Goal: Information Seeking & Learning: Learn about a topic

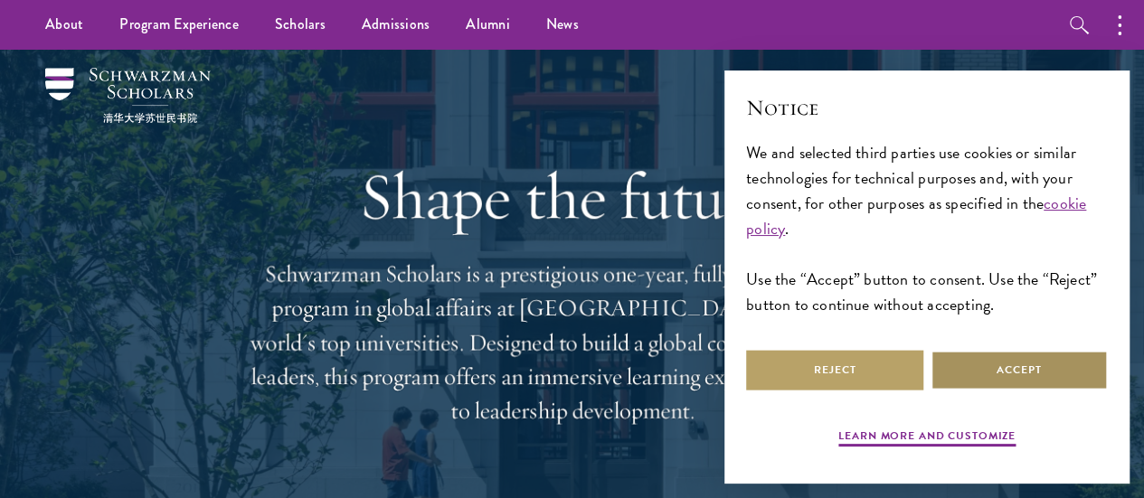
click at [1073, 357] on button "Accept" at bounding box center [1019, 370] width 177 height 41
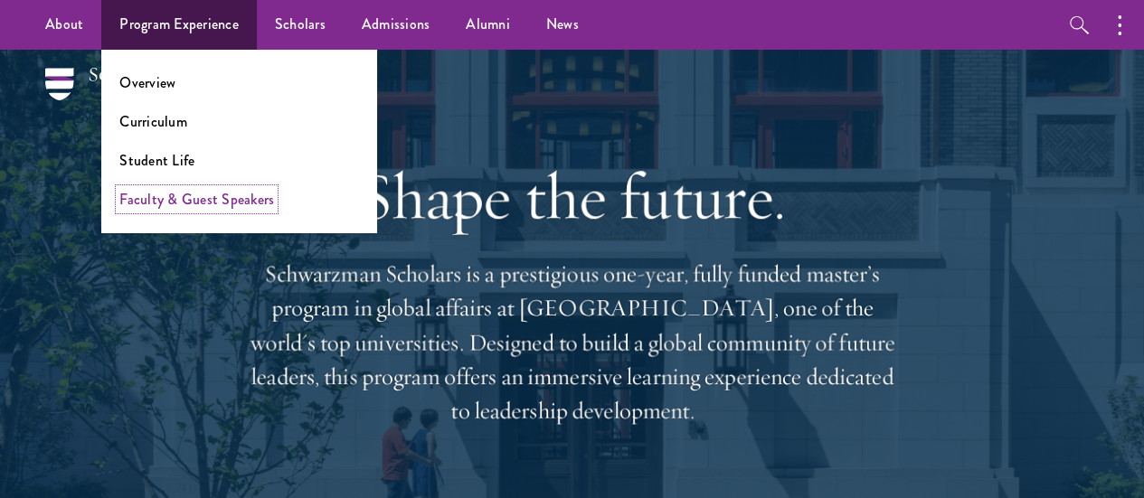
click at [187, 196] on link "Faculty & Guest Speakers" at bounding box center [196, 199] width 155 height 21
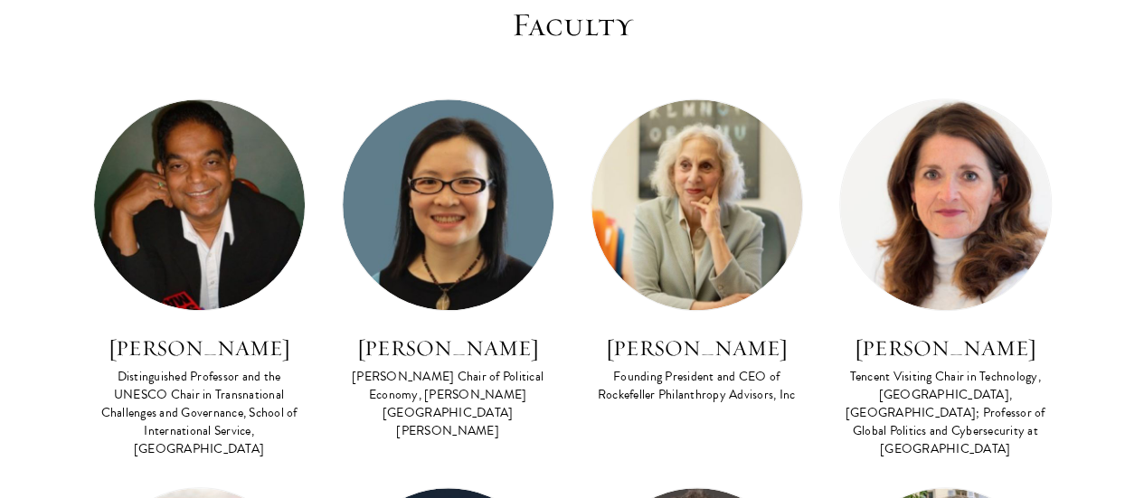
scroll to position [724, 0]
